Goal: Information Seeking & Learning: Understand process/instructions

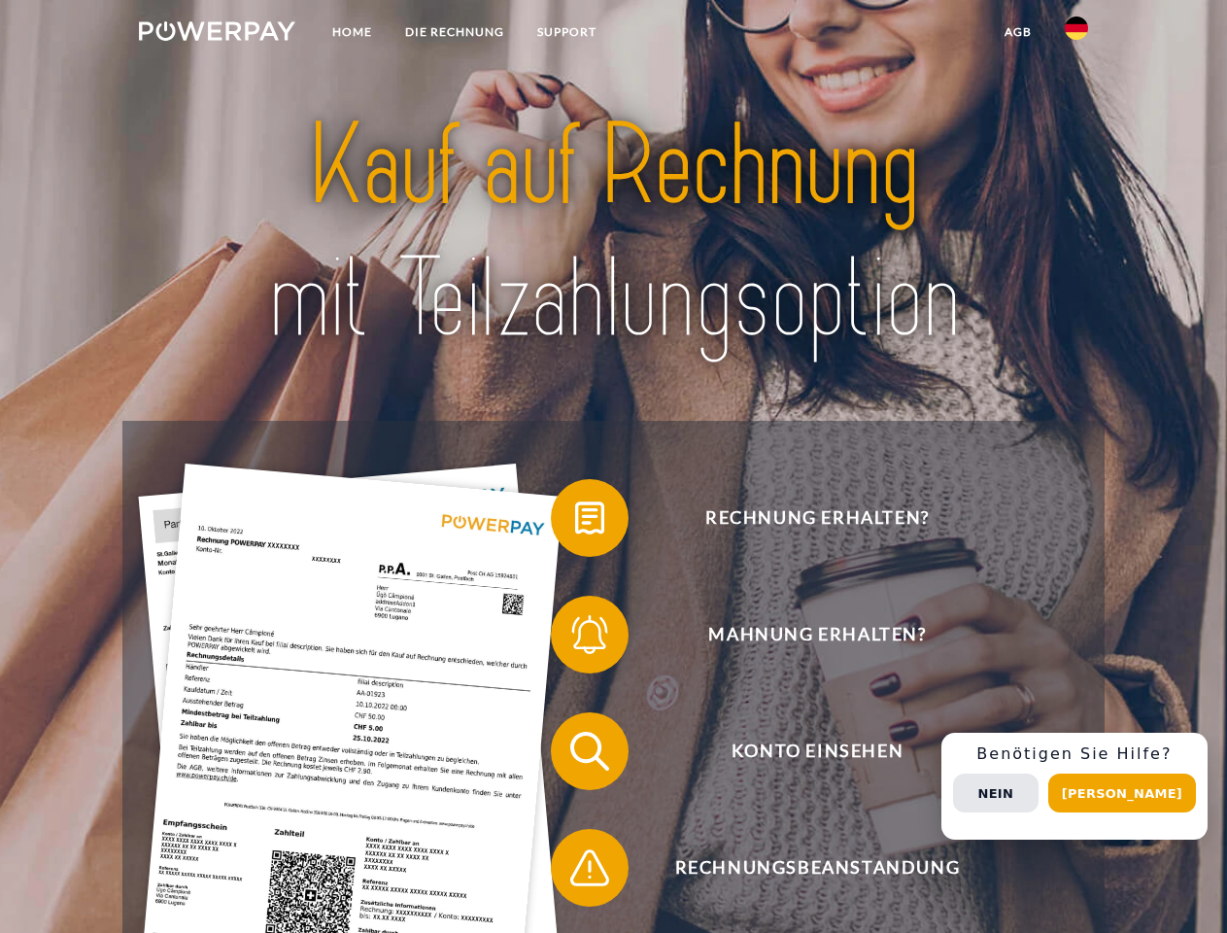
click at [217, 34] on img at bounding box center [217, 30] width 156 height 19
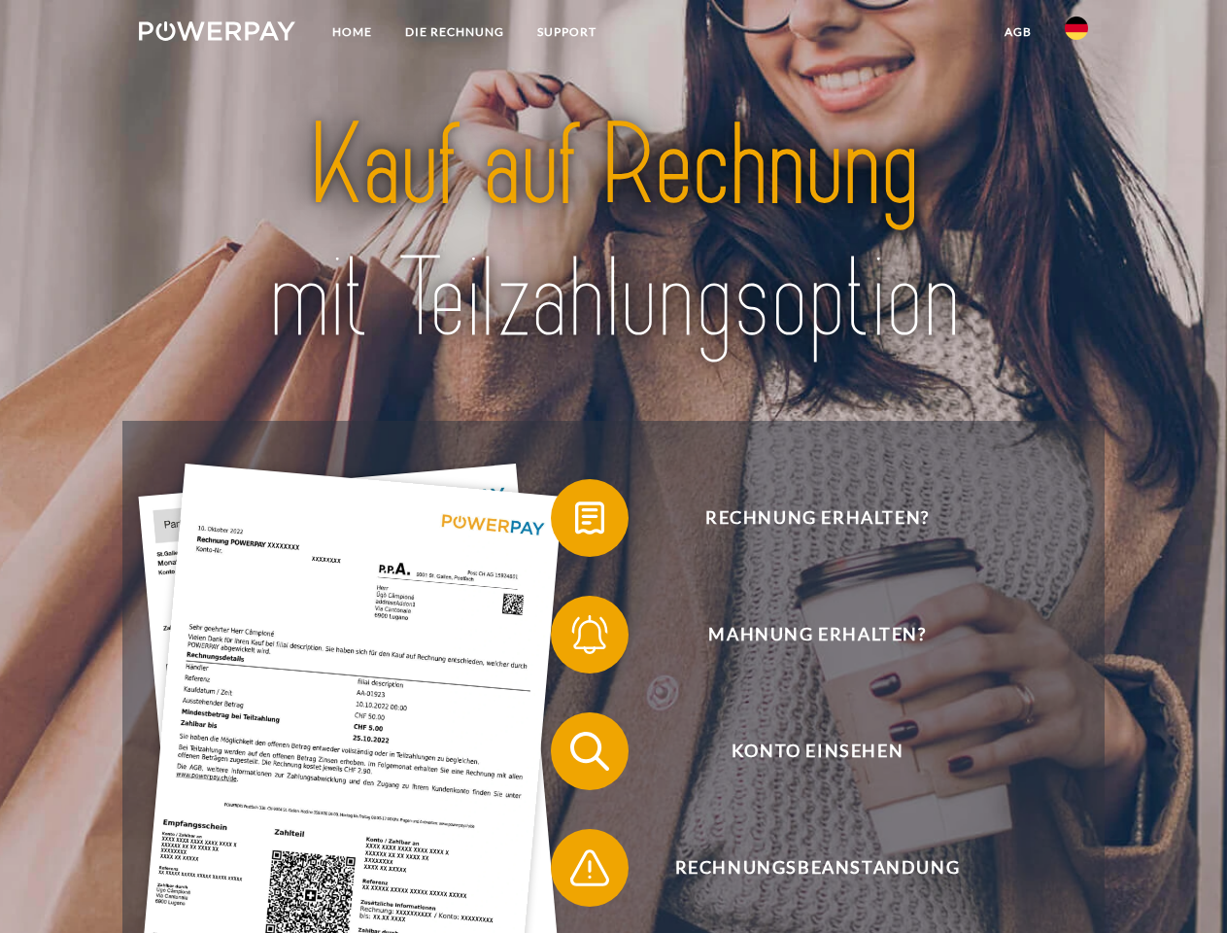
click at [1077, 34] on img at bounding box center [1076, 28] width 23 height 23
click at [1017, 32] on link "agb" at bounding box center [1018, 32] width 60 height 35
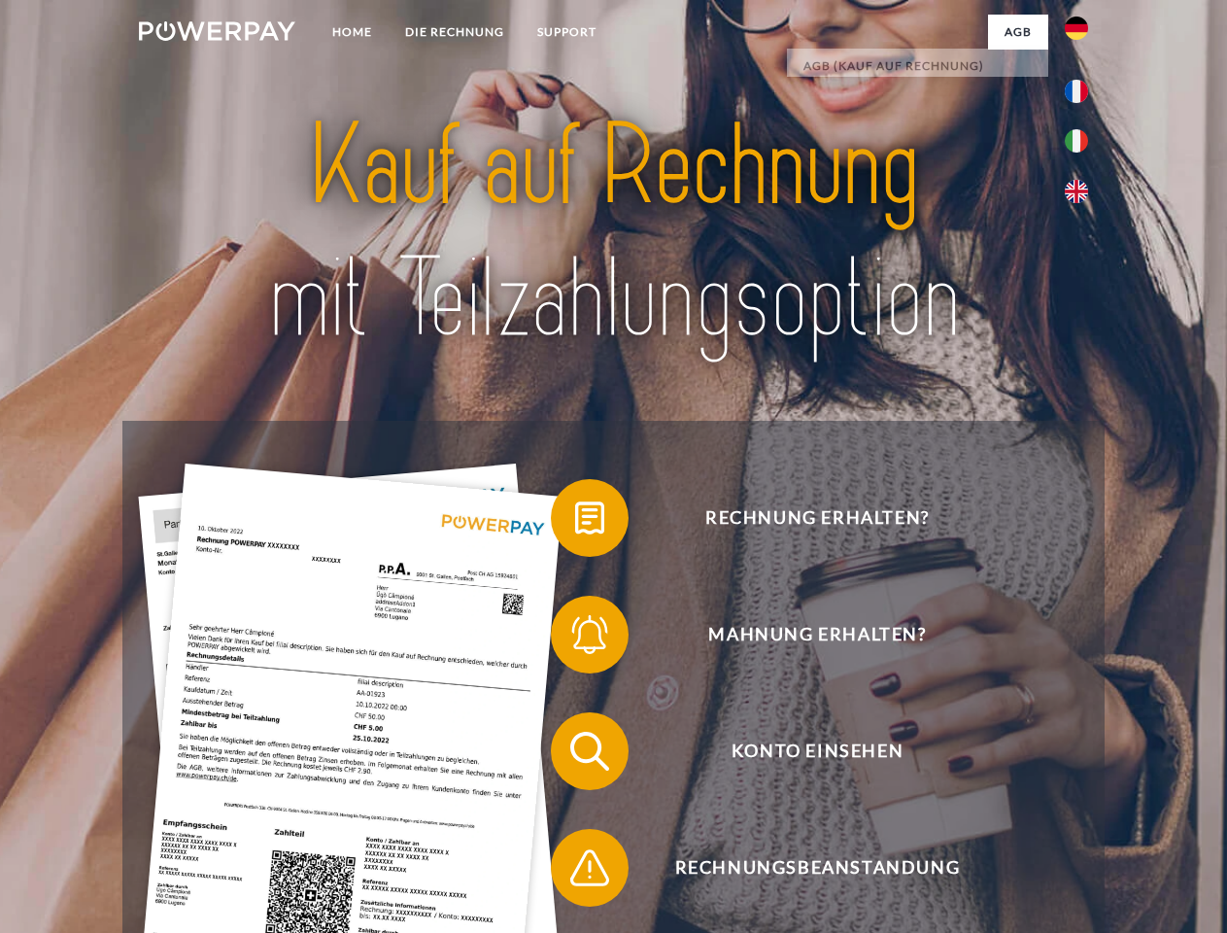
click at [575, 522] on span at bounding box center [560, 517] width 97 height 97
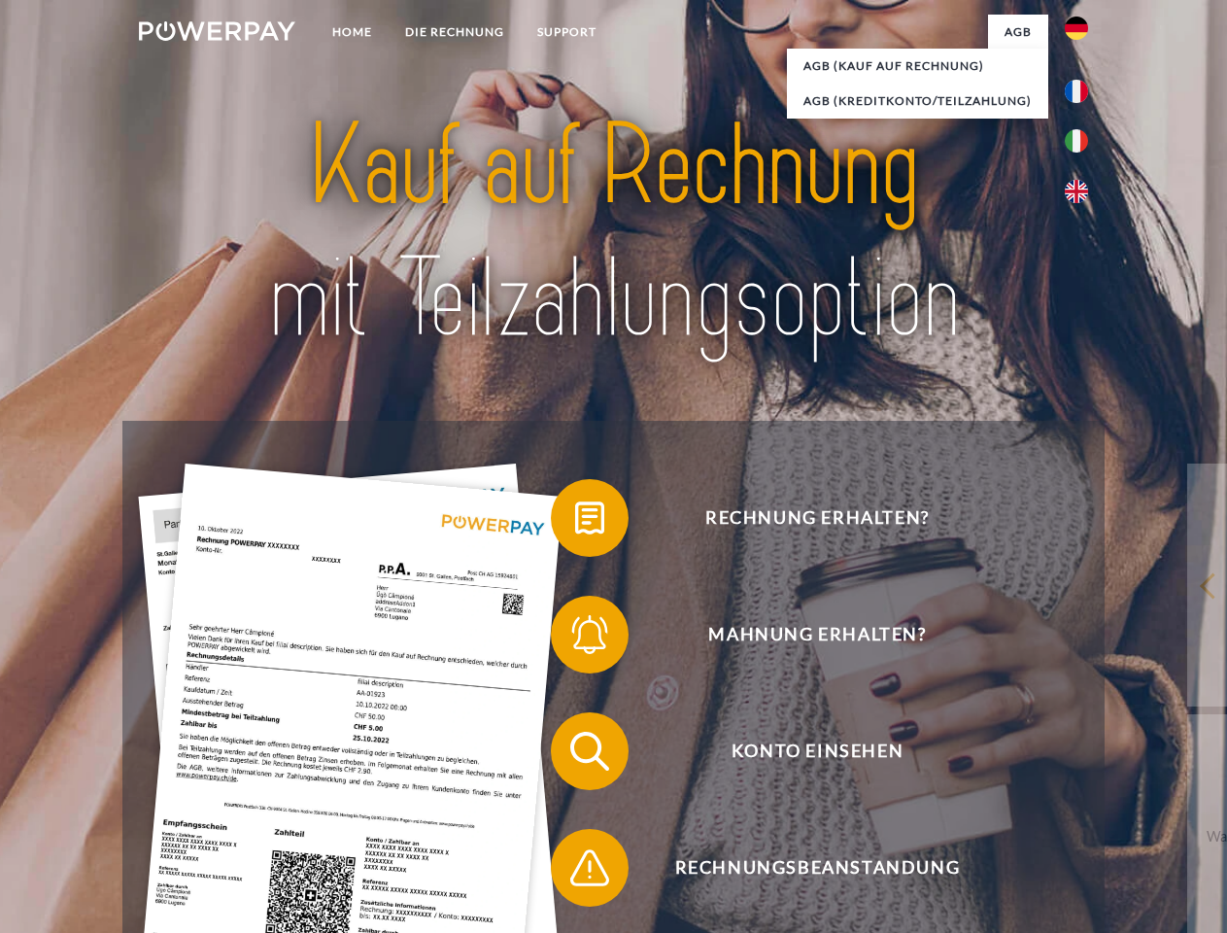
click at [575, 638] on div "Rechnung erhalten? Mahnung erhalten? Konto einsehen" at bounding box center [612, 809] width 981 height 777
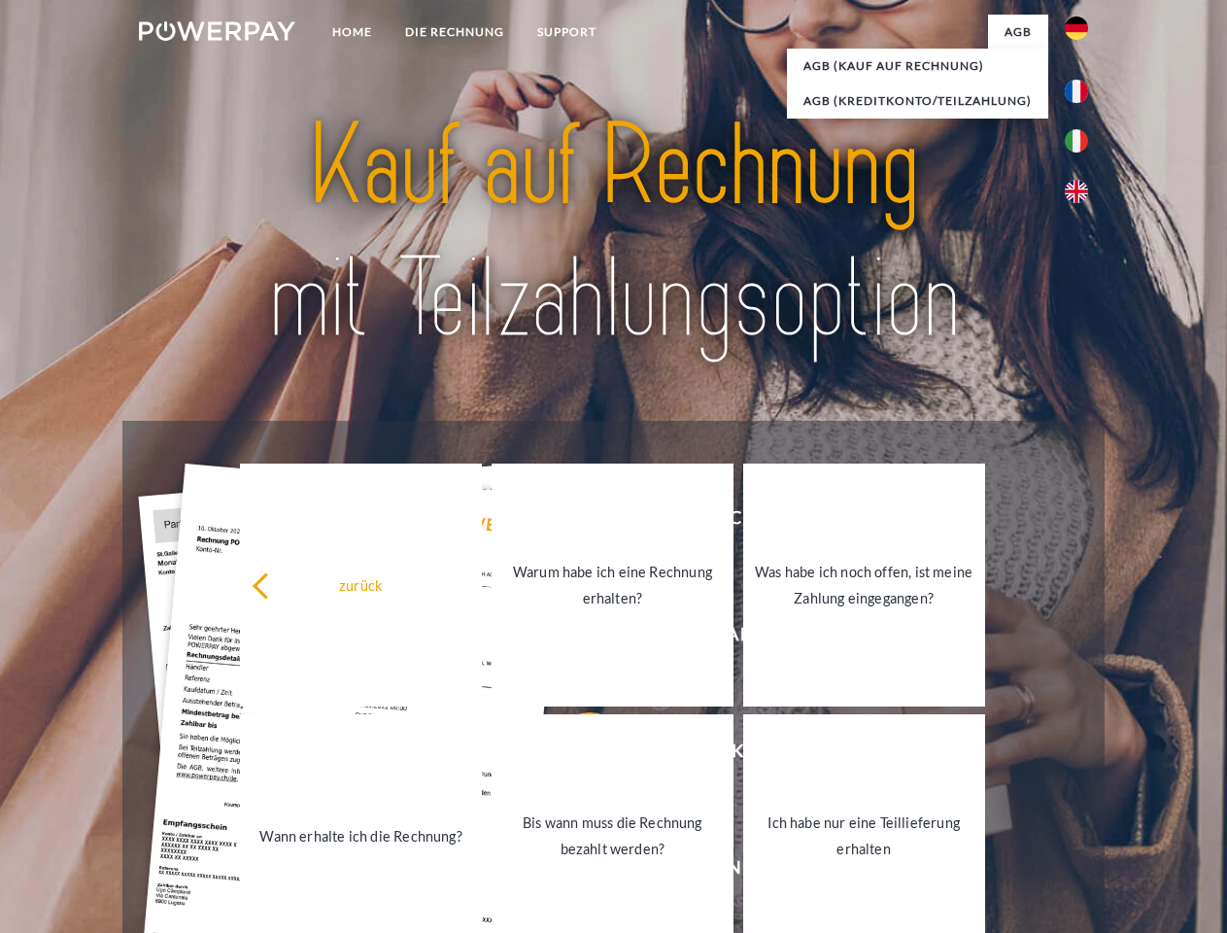
click at [575, 755] on link "Bis wann muss die Rechnung bezahlt werden?" at bounding box center [613, 835] width 242 height 243
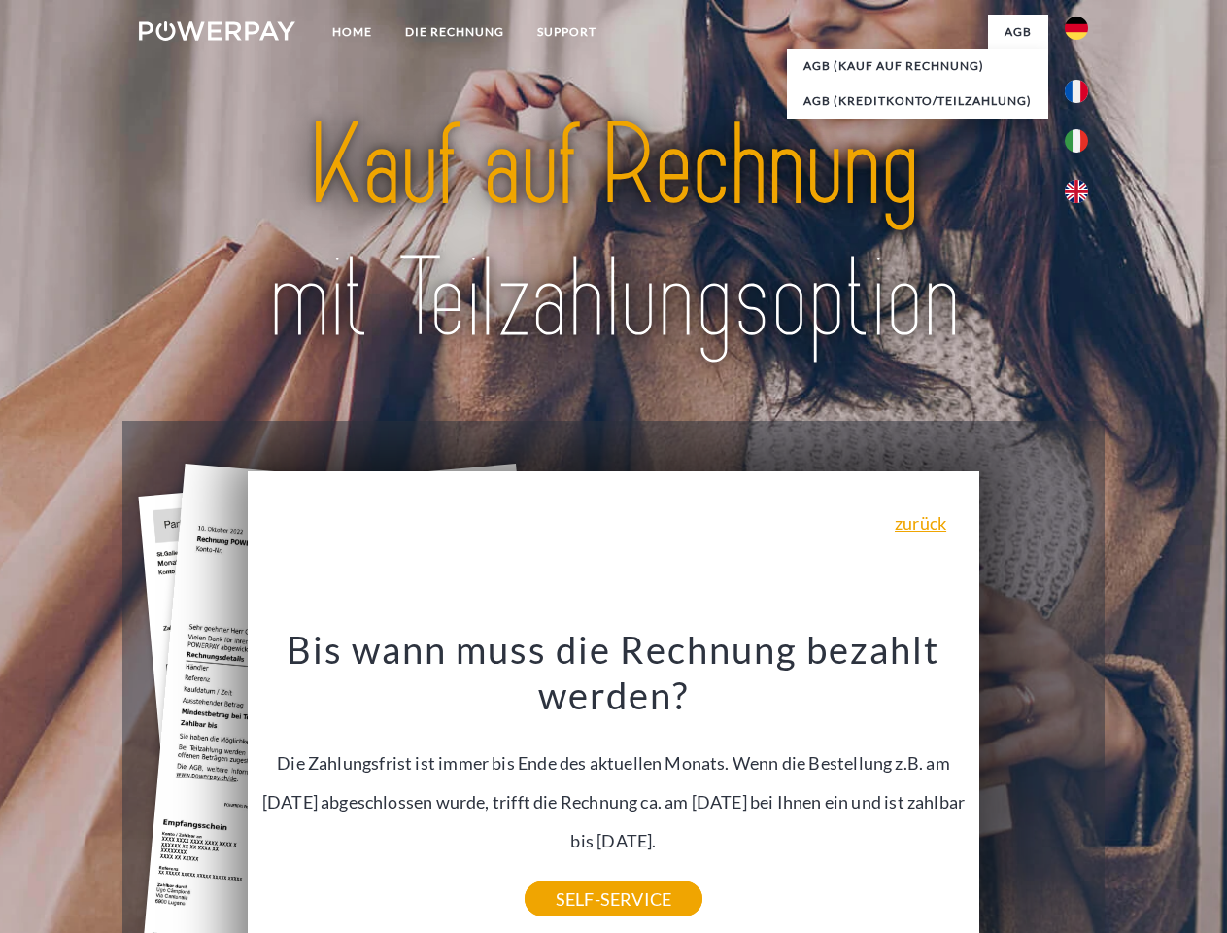
click at [1081, 786] on div "Rechnung erhalten? Mahnung erhalten? Konto einsehen" at bounding box center [612, 809] width 981 height 777
click at [1034, 790] on span "Konto einsehen" at bounding box center [817, 751] width 476 height 78
click at [1129, 793] on header "Home DIE RECHNUNG SUPPORT" at bounding box center [613, 671] width 1227 height 1342
